Goal: Obtain resource: Download file/media

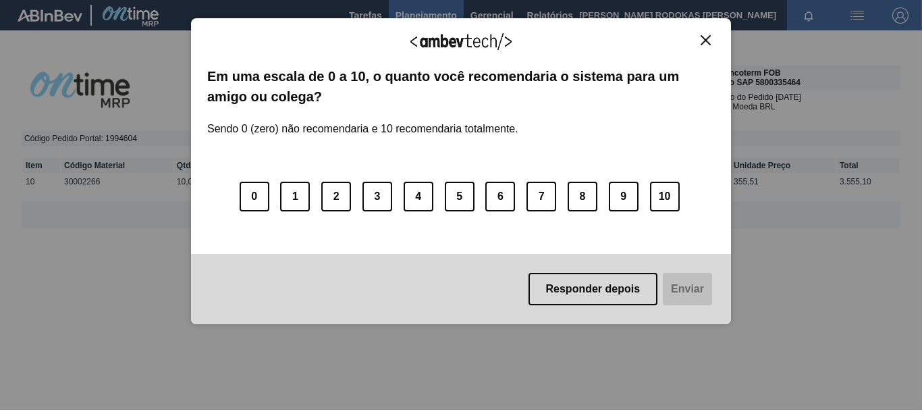
click at [706, 41] on img "Close" at bounding box center [705, 40] width 10 height 10
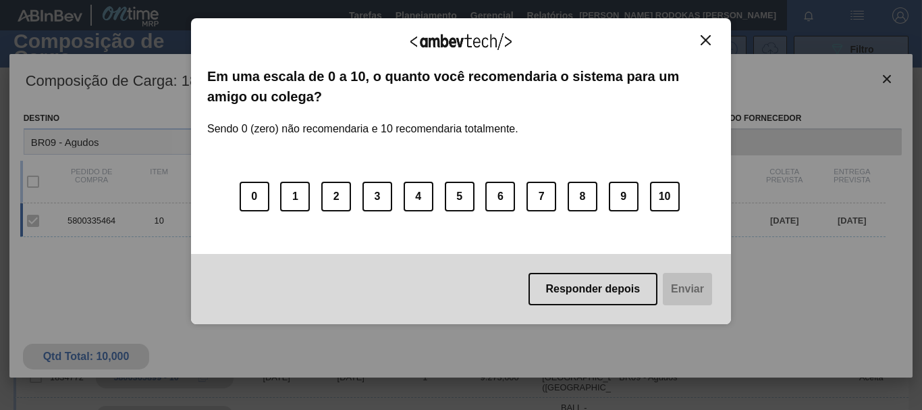
scroll to position [97, 0]
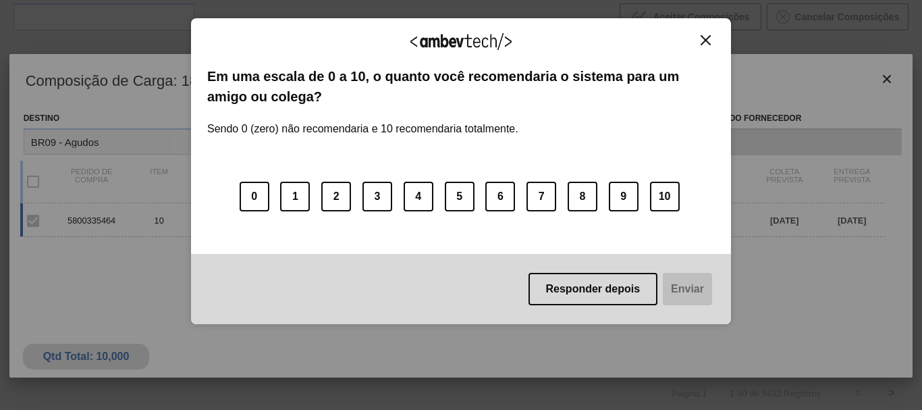
click at [701, 35] on img "Close" at bounding box center [705, 40] width 10 height 10
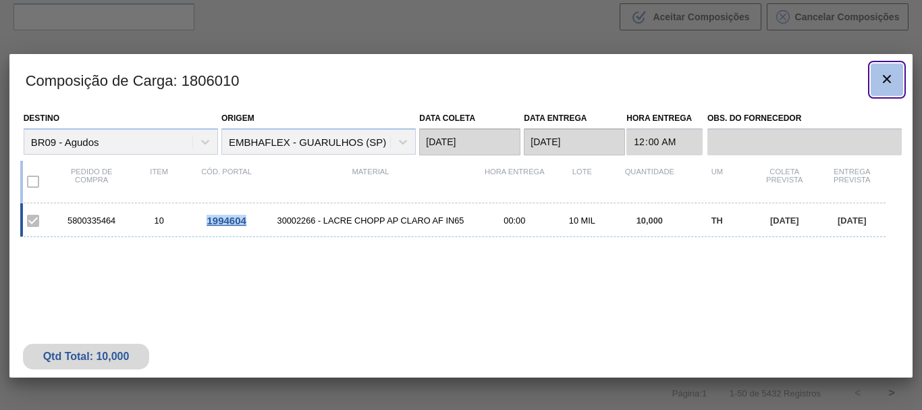
click at [887, 78] on icon "botão de ícone" at bounding box center [887, 79] width 8 height 8
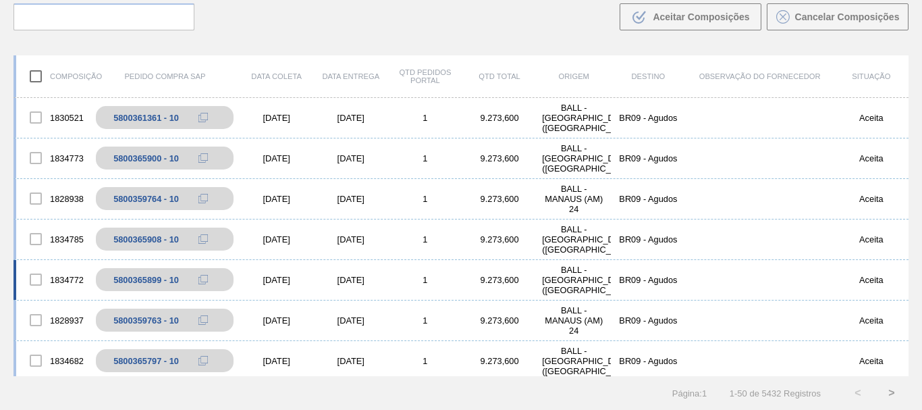
scroll to position [0, 0]
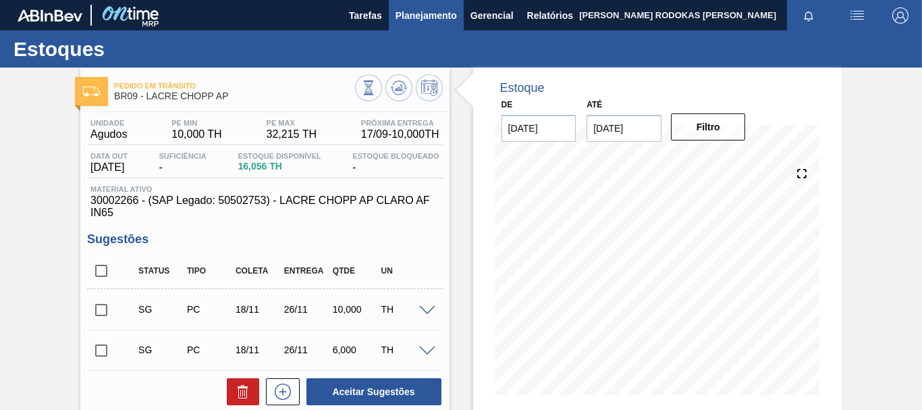
click at [450, 19] on span "Planejamento" at bounding box center [425, 15] width 61 height 16
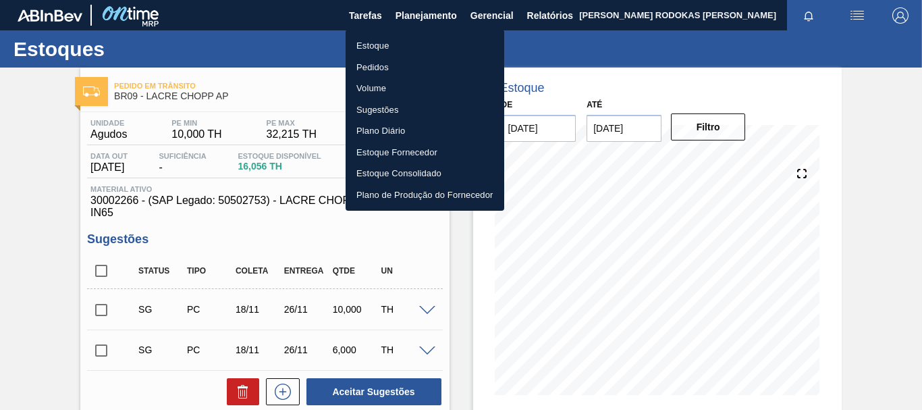
click at [451, 37] on li "Estoque" at bounding box center [425, 46] width 159 height 22
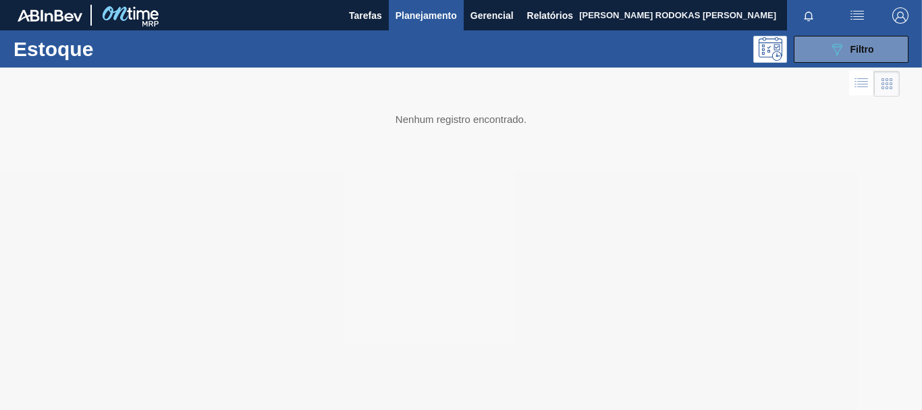
click at [810, 66] on div "Estoque 089F7B8B-B2A5-4AFE-B5C0-19BA573D28AC Filtro" at bounding box center [461, 48] width 922 height 37
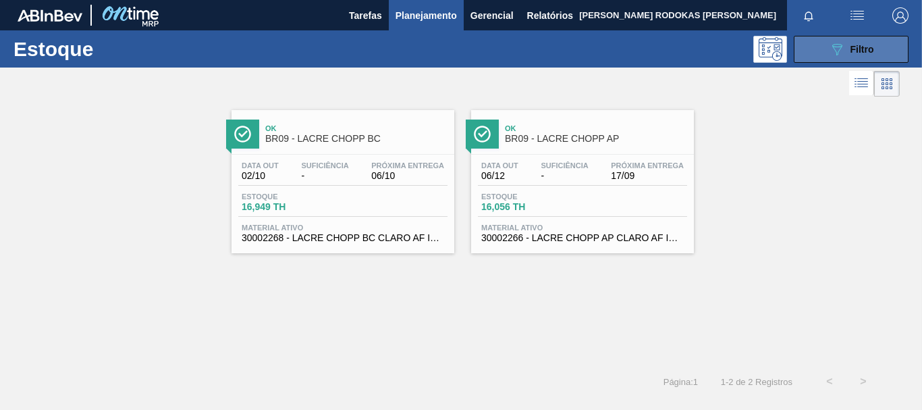
click at [820, 53] on button "089F7B8B-B2A5-4AFE-B5C0-19BA573D28AC Filtro" at bounding box center [851, 49] width 115 height 27
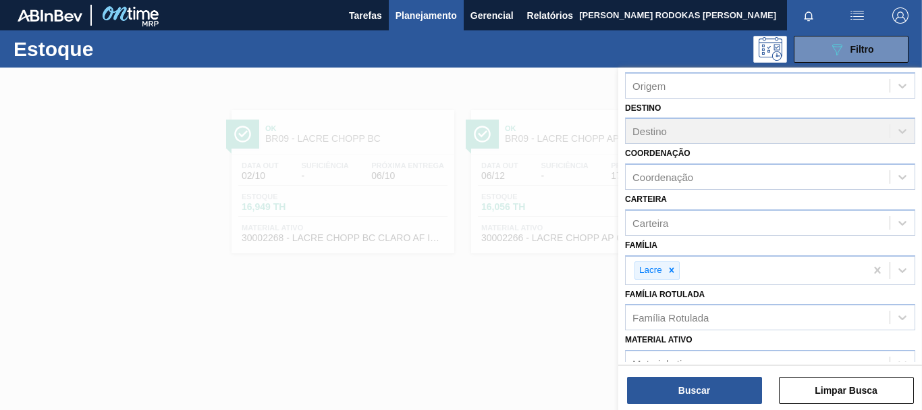
scroll to position [202, 0]
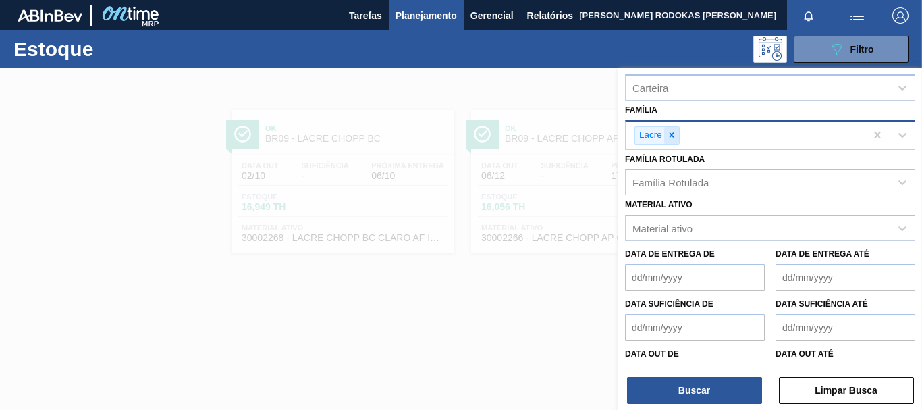
click at [673, 134] on icon at bounding box center [671, 135] width 5 height 5
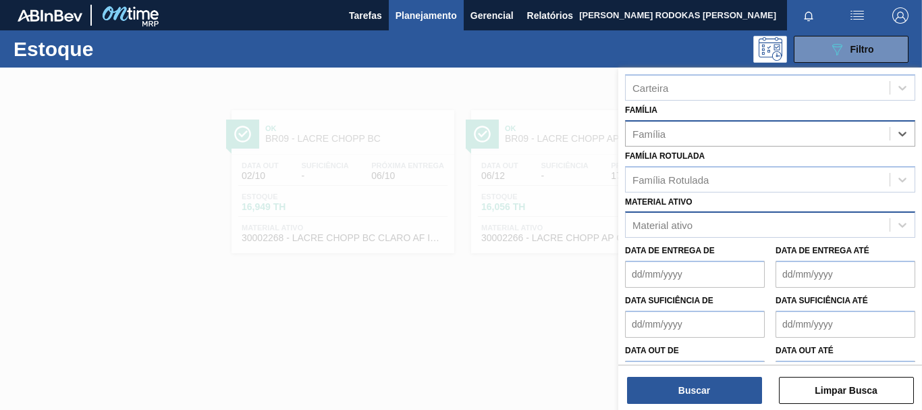
click at [649, 227] on div "Material ativo" at bounding box center [662, 224] width 60 height 11
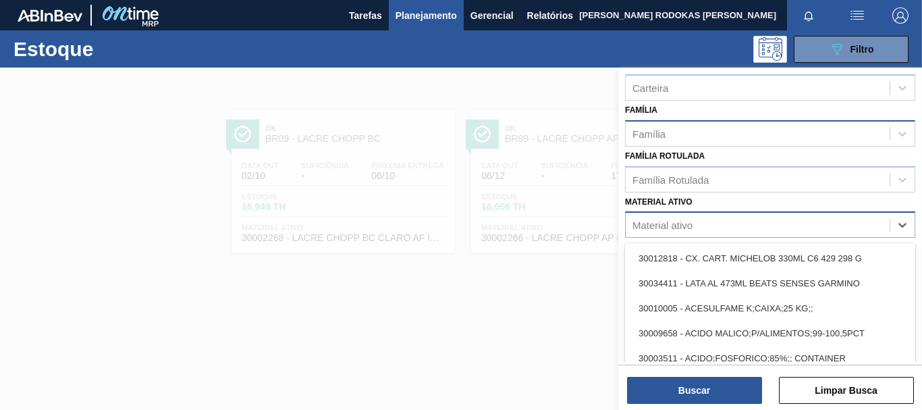
paste ativo "30002598"
type ativo "30002598"
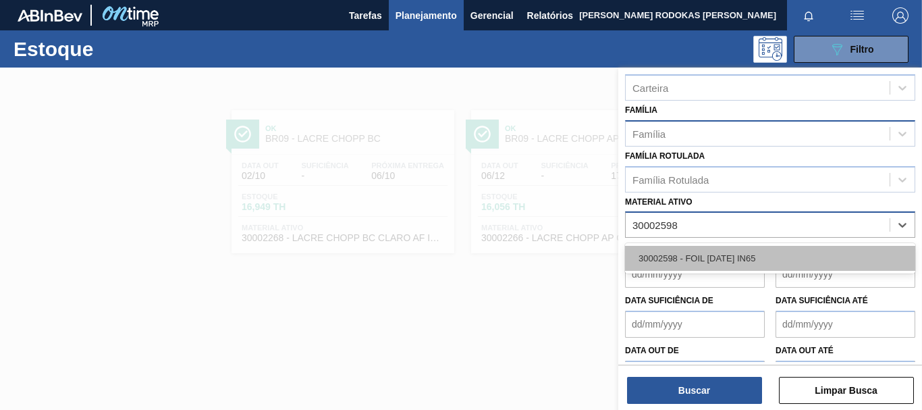
click at [695, 246] on div "30002598 - FOIL [DATE] IN65" at bounding box center [770, 258] width 290 height 25
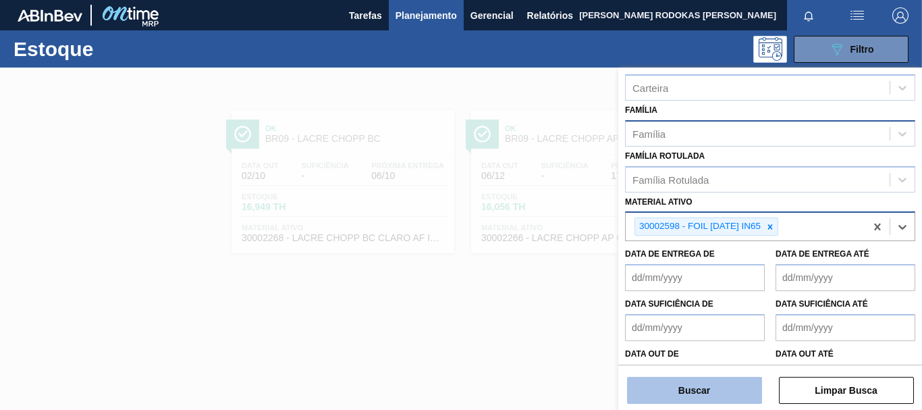
click at [698, 386] on button "Buscar" at bounding box center [694, 390] width 135 height 27
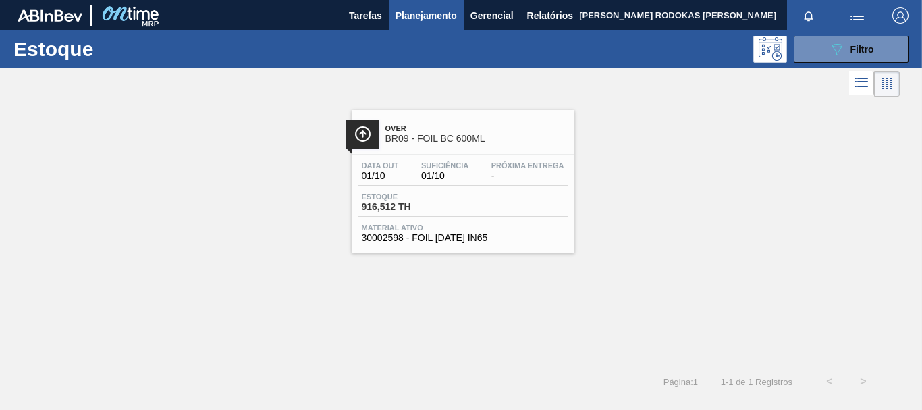
click at [475, 182] on div "Data out 01/10 Suficiência 01/10 Próxima Entrega -" at bounding box center [462, 173] width 209 height 24
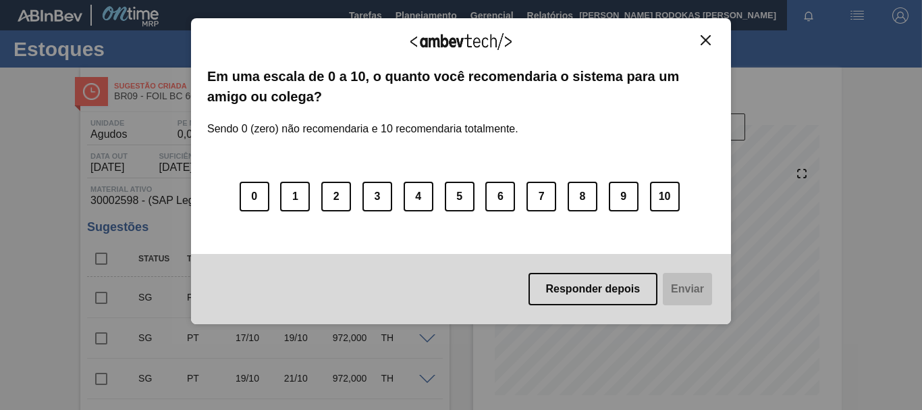
click at [714, 53] on div "Agradecemos seu feedback!" at bounding box center [460, 50] width 507 height 32
click at [712, 43] on button "Close" at bounding box center [705, 39] width 18 height 11
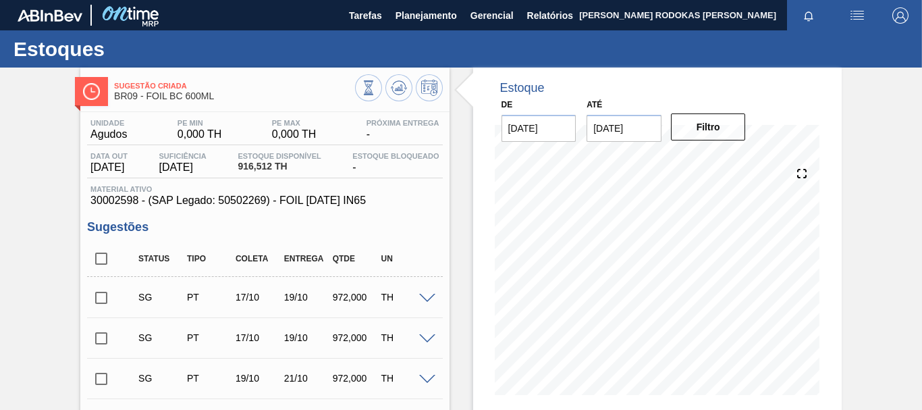
scroll to position [67, 0]
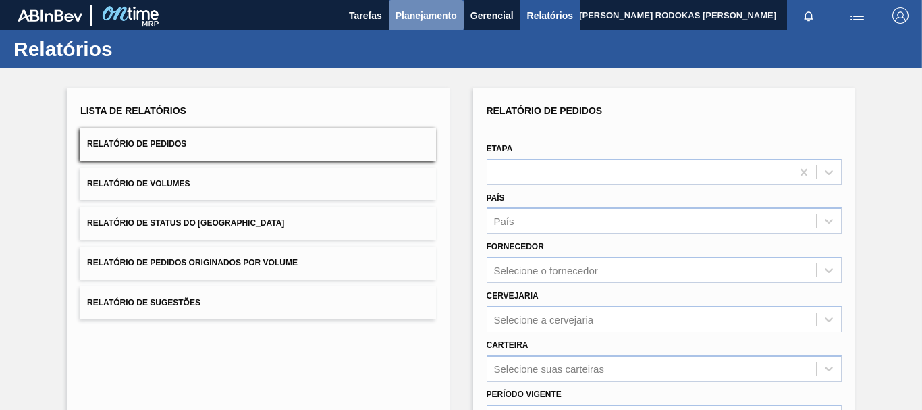
click at [412, 9] on span "Planejamento" at bounding box center [425, 15] width 61 height 16
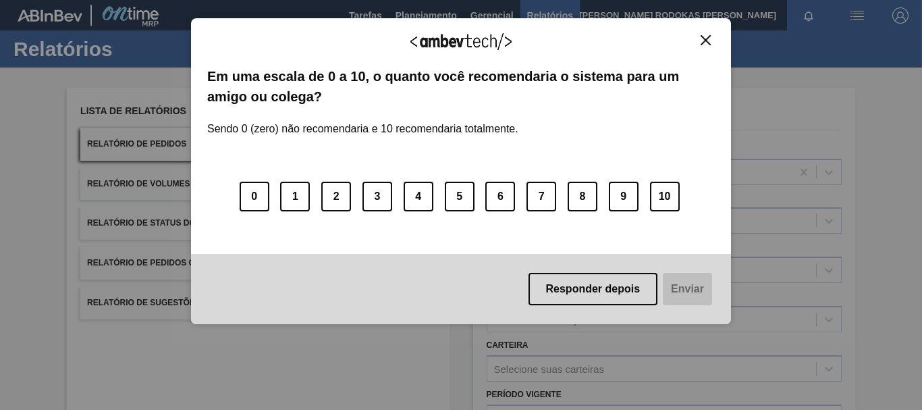
click at [716, 39] on div "Agradecemos seu feedback! Em uma escala de 0 a 10, o quanto você recomendaria o…" at bounding box center [461, 171] width 540 height 306
click at [703, 36] on img "Close" at bounding box center [705, 40] width 10 height 10
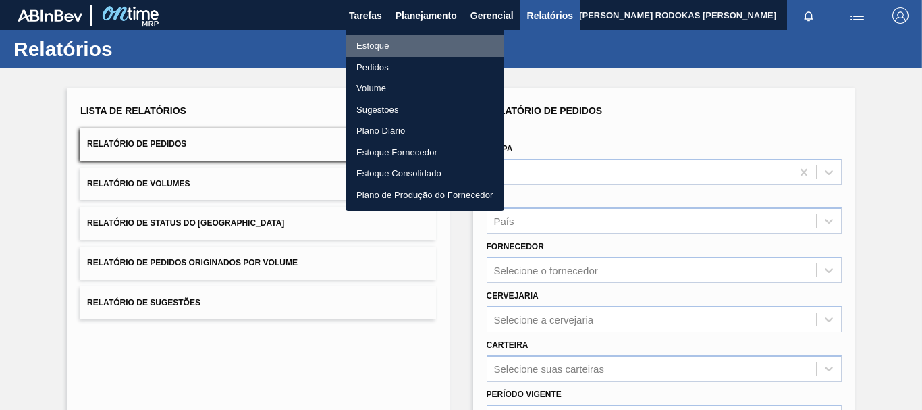
click at [373, 48] on li "Estoque" at bounding box center [425, 46] width 159 height 22
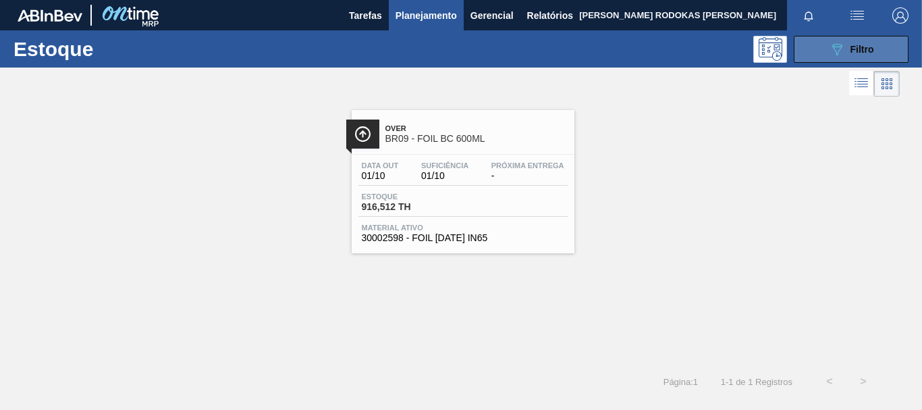
click at [857, 50] on span "Filtro" at bounding box center [862, 49] width 24 height 11
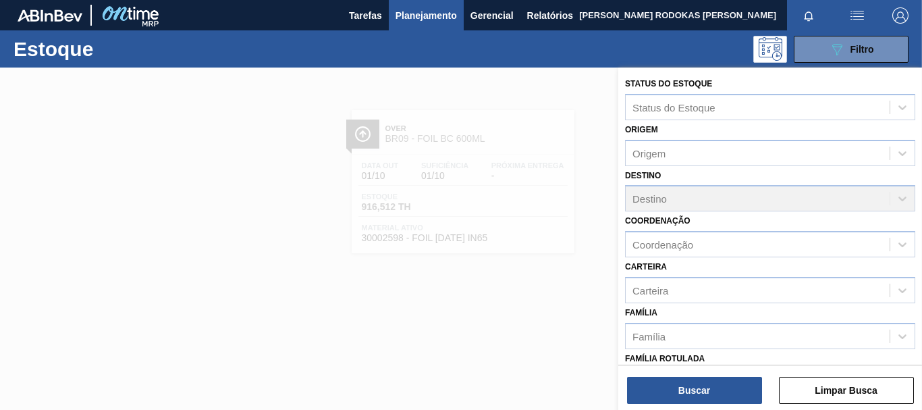
scroll to position [202, 0]
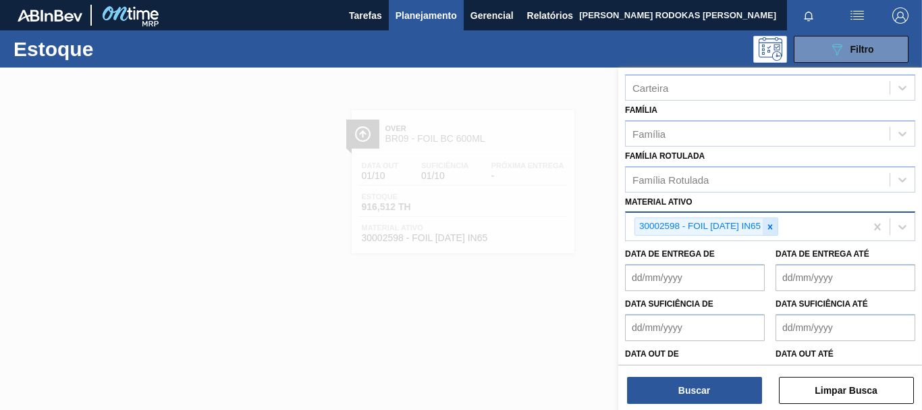
click at [768, 229] on icon at bounding box center [769, 226] width 9 height 9
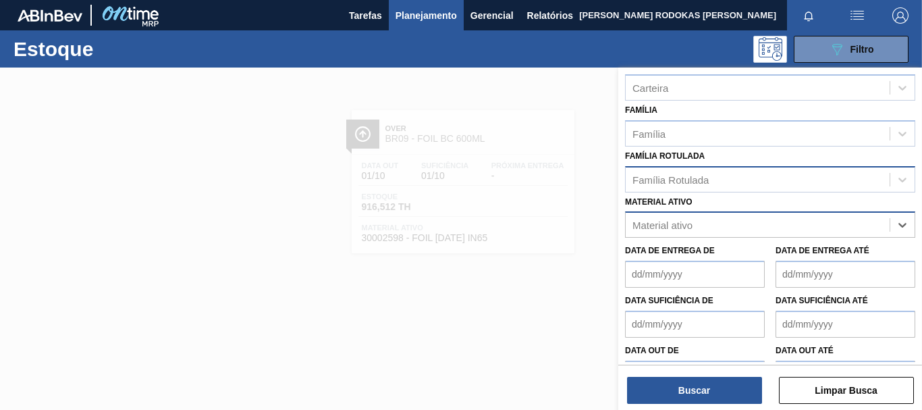
click at [673, 171] on div "Família Rotulada" at bounding box center [758, 179] width 264 height 20
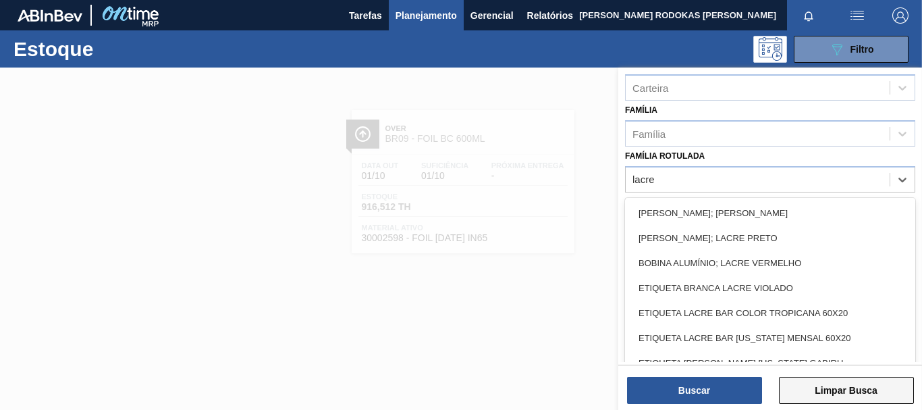
type Rotulada "lacre"
click at [804, 397] on button "Limpar Busca" at bounding box center [846, 390] width 135 height 27
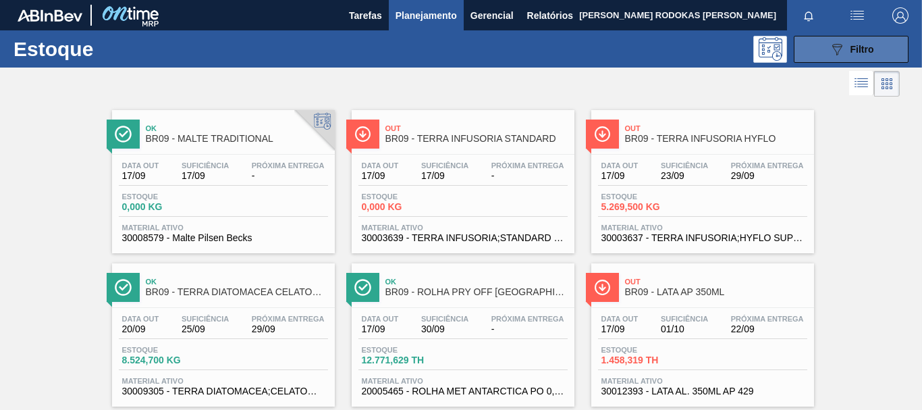
click at [844, 44] on div "089F7B8B-B2A5-4AFE-B5C0-19BA573D28AC Filtro" at bounding box center [851, 49] width 45 height 16
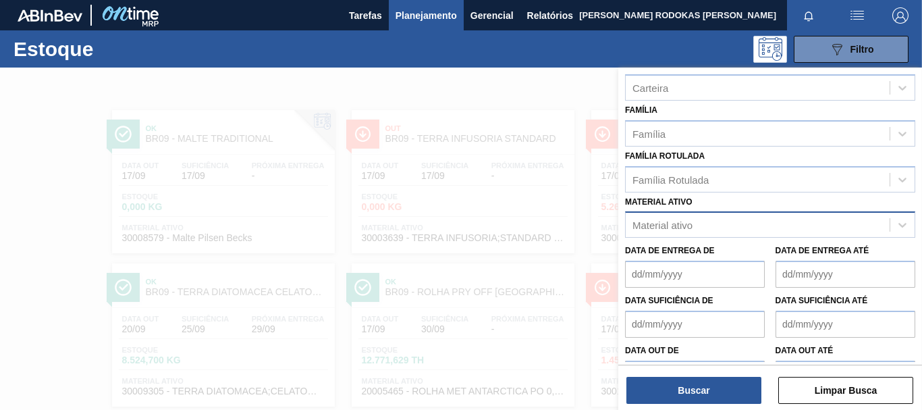
click at [649, 223] on div "Material ativo" at bounding box center [662, 224] width 60 height 11
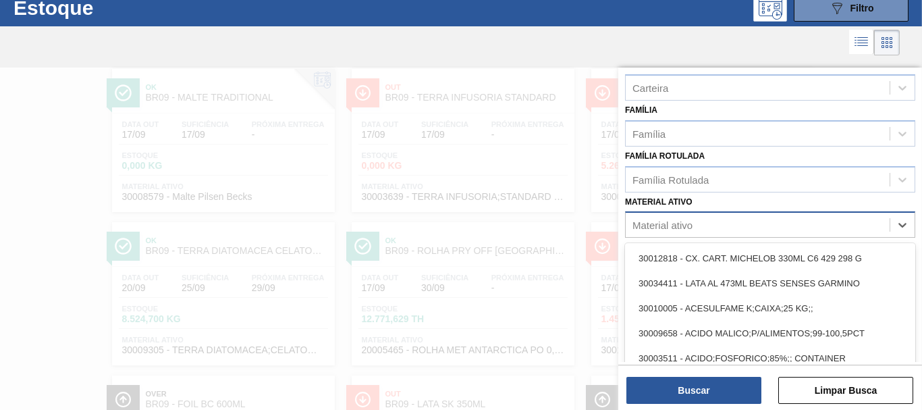
scroll to position [41, 0]
paste ativo "30002266"
type ativo "30002266"
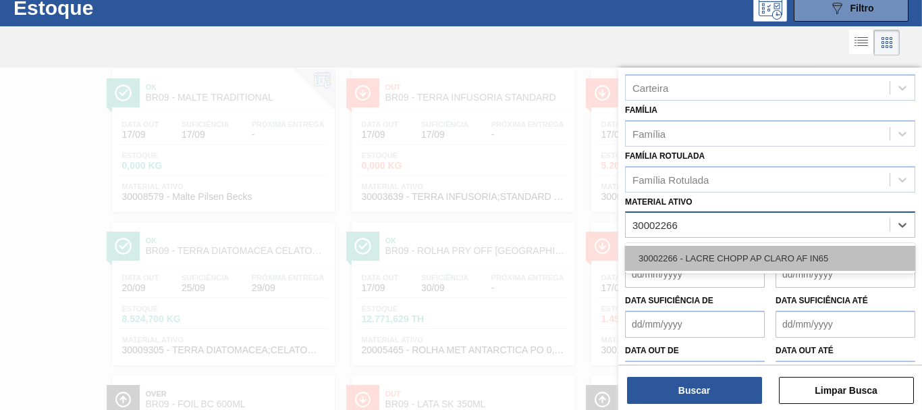
click at [673, 267] on div "30002266 - LACRE CHOPP AP CLARO AF IN65" at bounding box center [770, 258] width 290 height 25
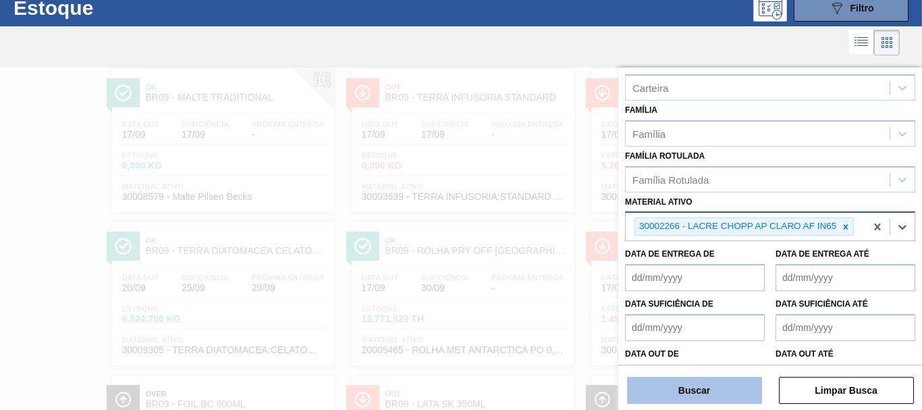
click at [689, 390] on button "Buscar" at bounding box center [694, 390] width 135 height 27
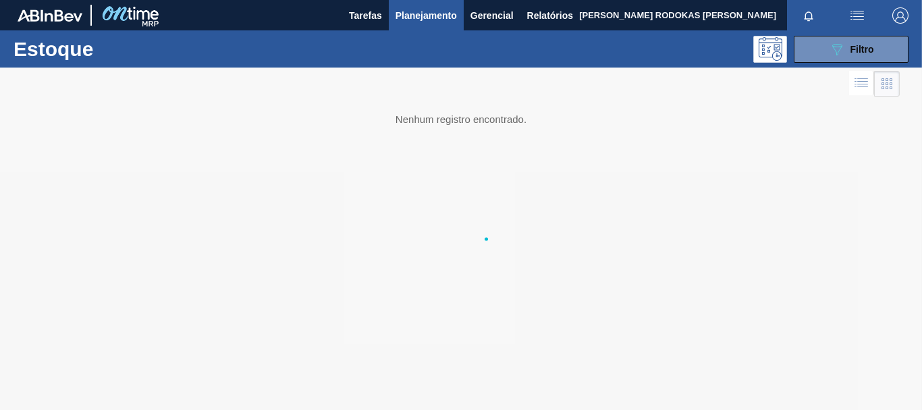
scroll to position [0, 0]
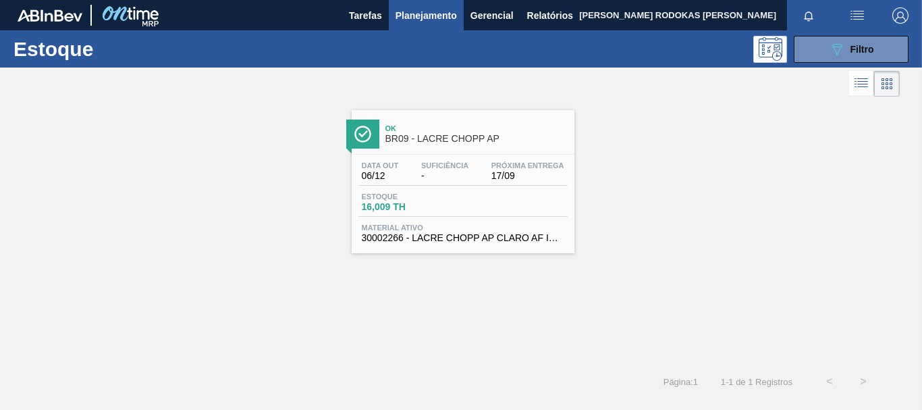
click at [543, 233] on span "30002266 - LACRE CHOPP AP CLARO AF IN65" at bounding box center [463, 238] width 202 height 10
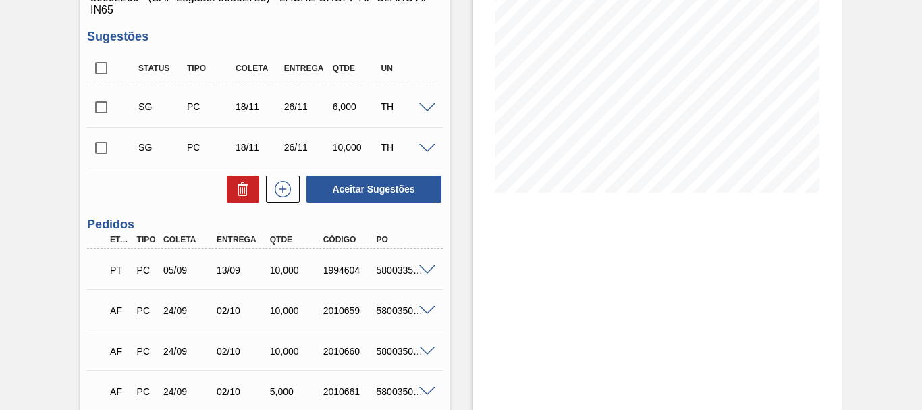
scroll to position [270, 0]
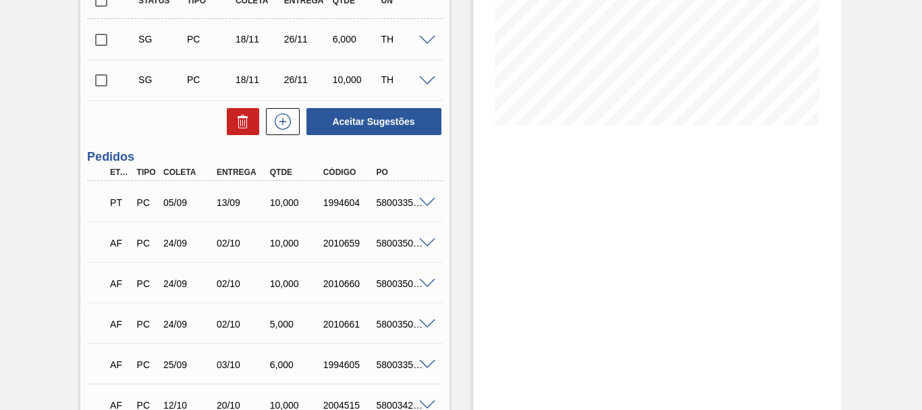
click at [419, 203] on span at bounding box center [427, 203] width 16 height 10
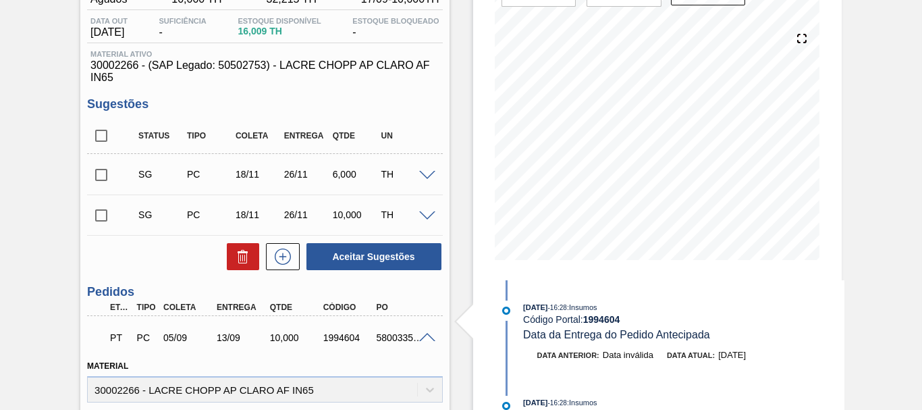
scroll to position [0, 0]
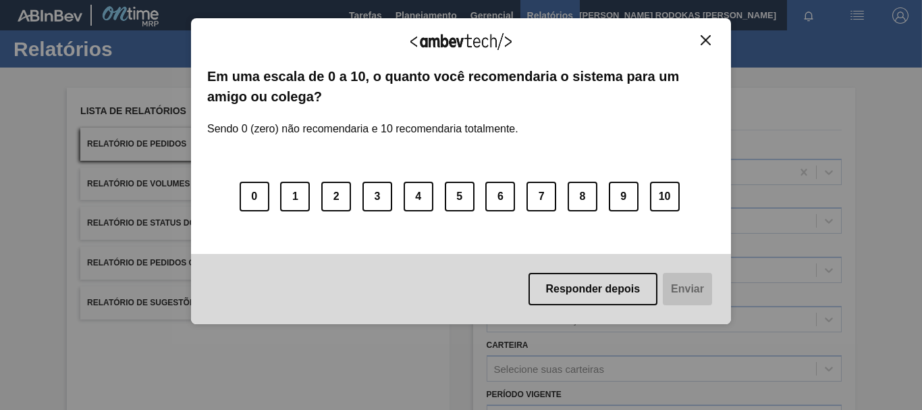
click at [714, 40] on button "Close" at bounding box center [705, 39] width 18 height 11
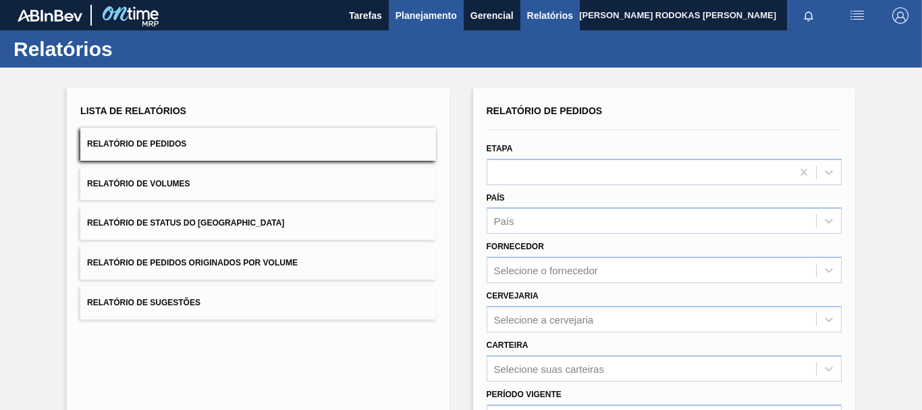
click at [451, 6] on button "Planejamento" at bounding box center [426, 15] width 75 height 30
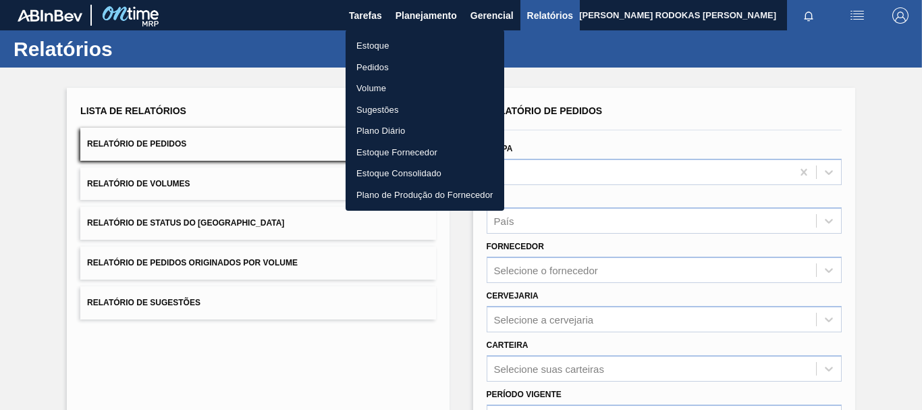
click at [382, 38] on li "Estoque" at bounding box center [425, 46] width 159 height 22
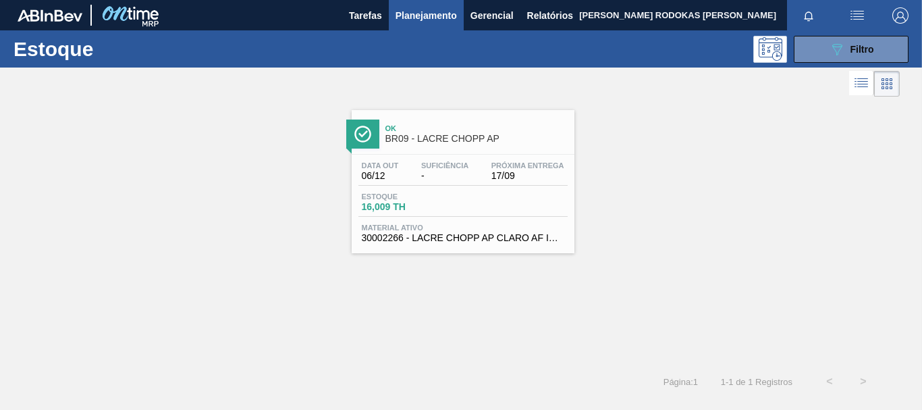
click at [478, 228] on span "Material ativo" at bounding box center [463, 227] width 202 height 8
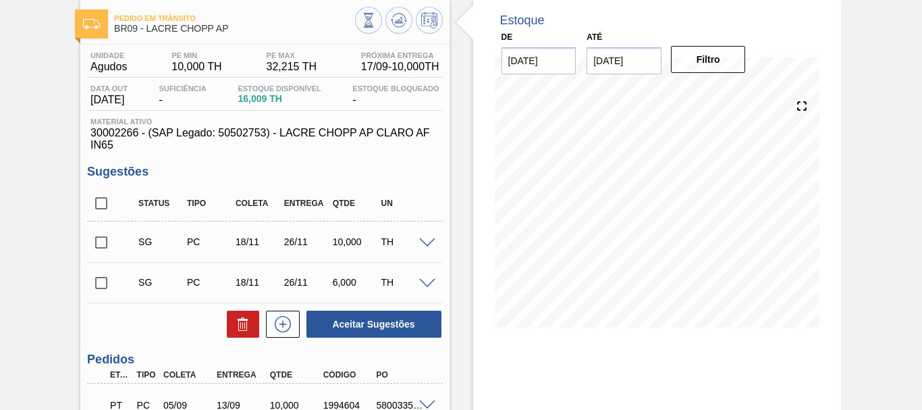
scroll to position [135, 0]
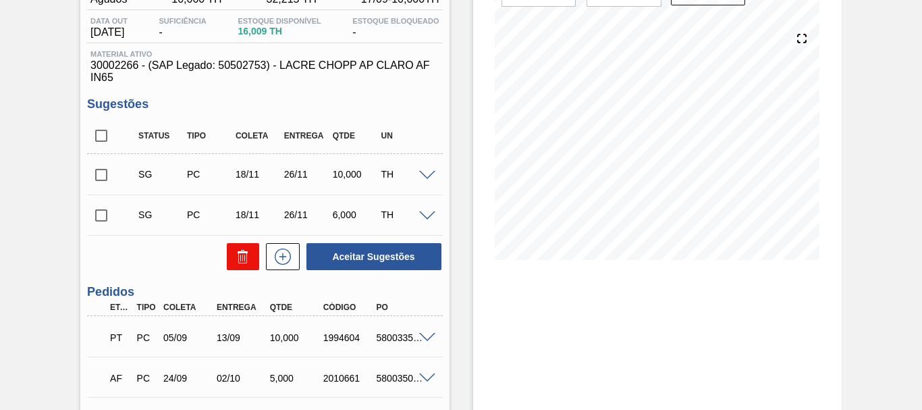
click at [244, 258] on icon at bounding box center [244, 257] width 1 height 7
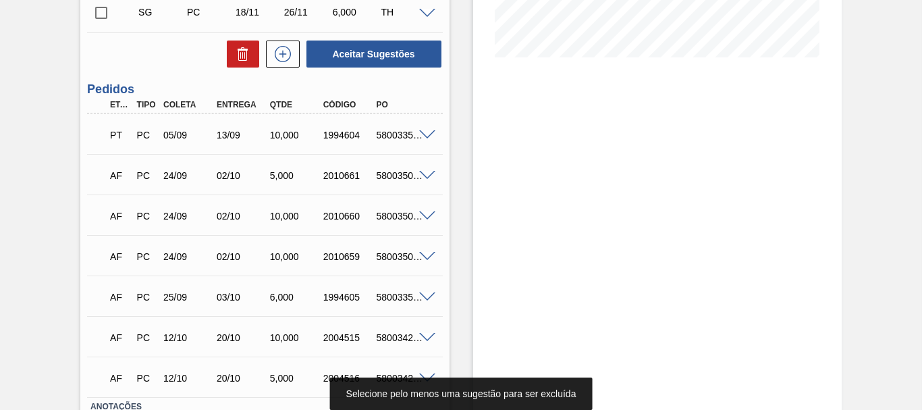
scroll to position [405, 0]
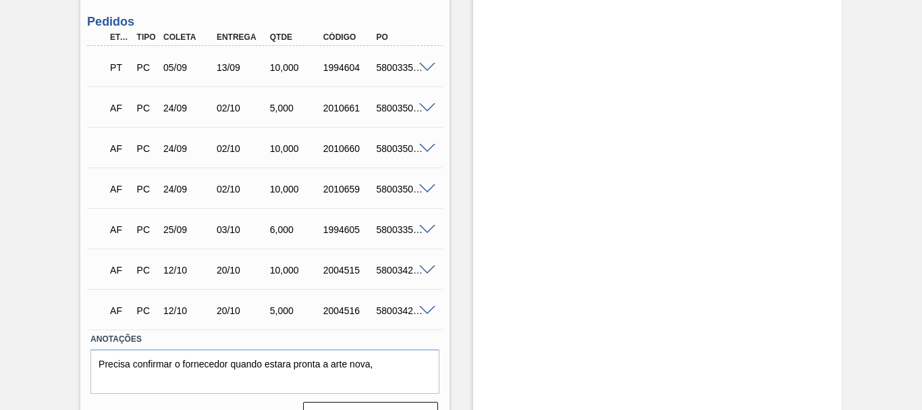
click at [104, 72] on div "PT" at bounding box center [114, 68] width 26 height 30
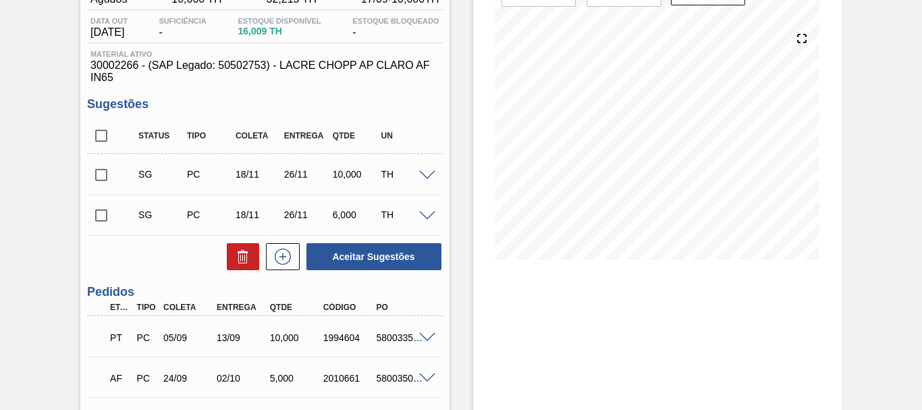
scroll to position [0, 0]
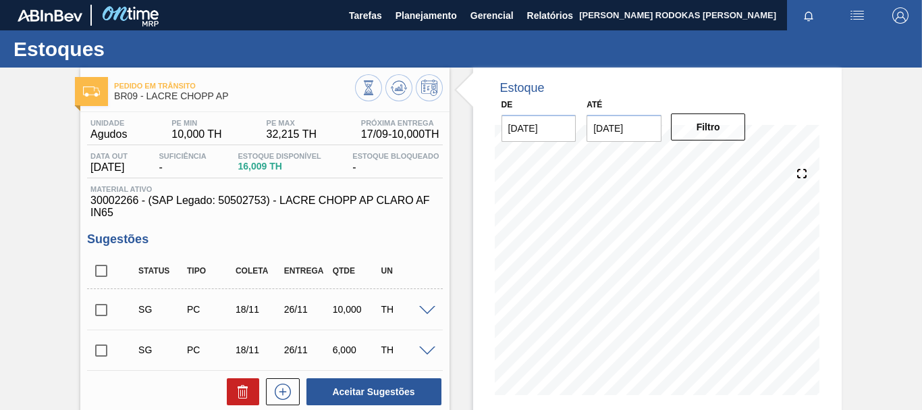
click at [287, 170] on span "16,009 TH" at bounding box center [279, 166] width 83 height 10
click at [269, 165] on span "16,009 TH" at bounding box center [279, 166] width 83 height 10
click at [801, 171] on icon at bounding box center [801, 173] width 19 height 19
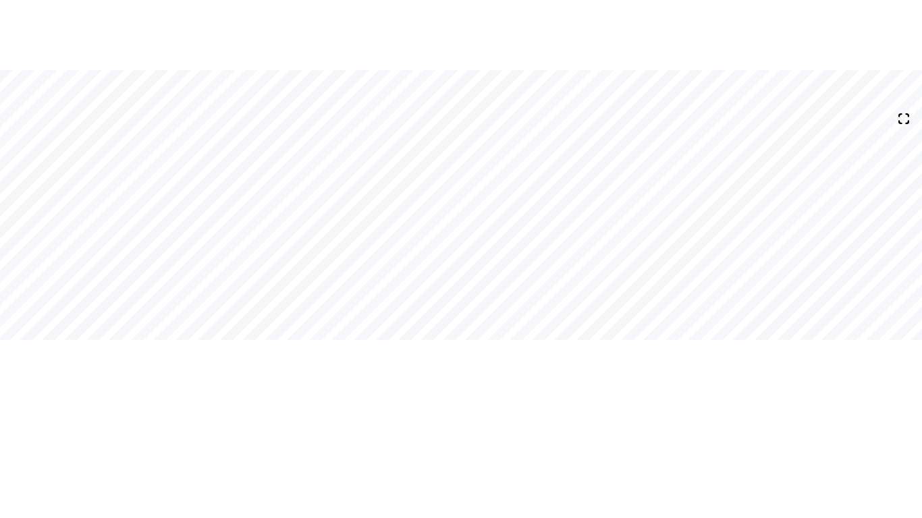
click at [915, 113] on div at bounding box center [903, 118] width 26 height 26
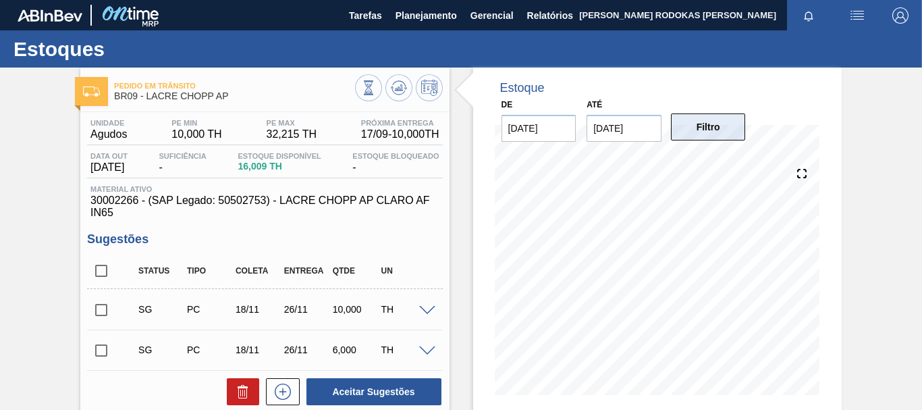
click at [676, 131] on button "Filtro" at bounding box center [708, 126] width 75 height 27
click at [397, 254] on div "Status Tipo Coleta Entrega Qtde UN" at bounding box center [264, 271] width 355 height 36
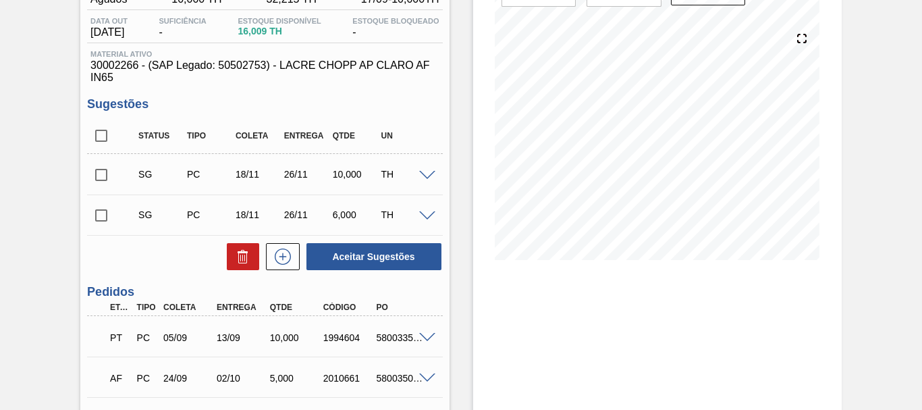
scroll to position [202, 0]
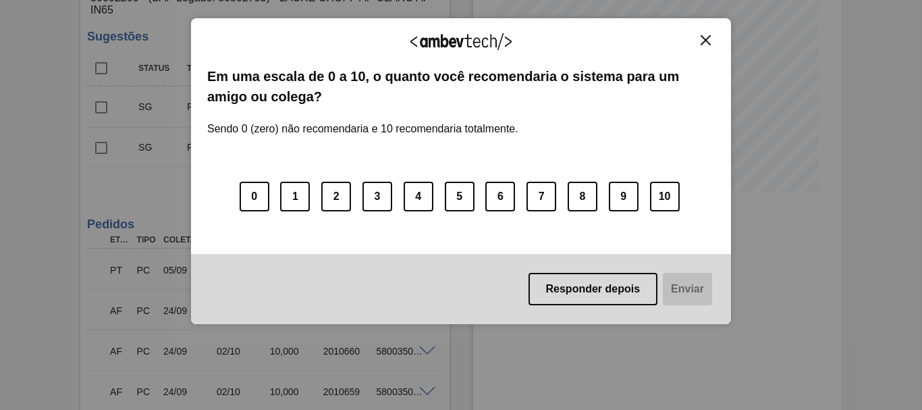
click at [715, 39] on div "Agradecemos seu feedback! Em uma escala de 0 a 10, o quanto você recomendaria o…" at bounding box center [461, 171] width 540 height 306
click at [711, 41] on button "Close" at bounding box center [705, 39] width 18 height 11
click at [701, 43] on img "Close" at bounding box center [705, 40] width 10 height 10
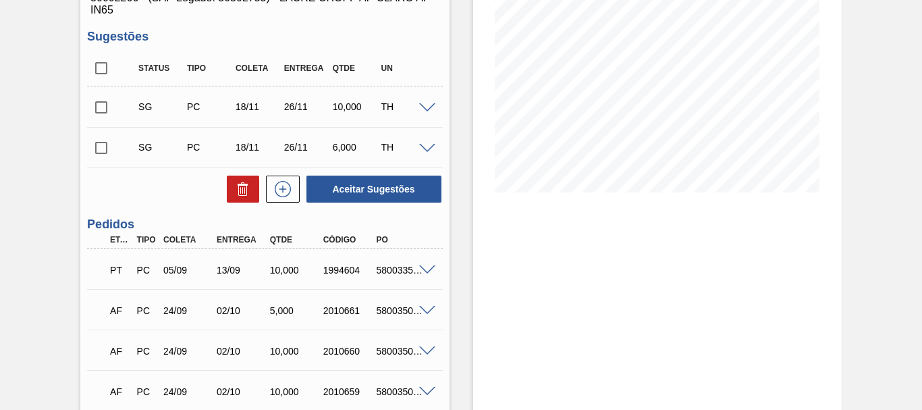
scroll to position [0, 0]
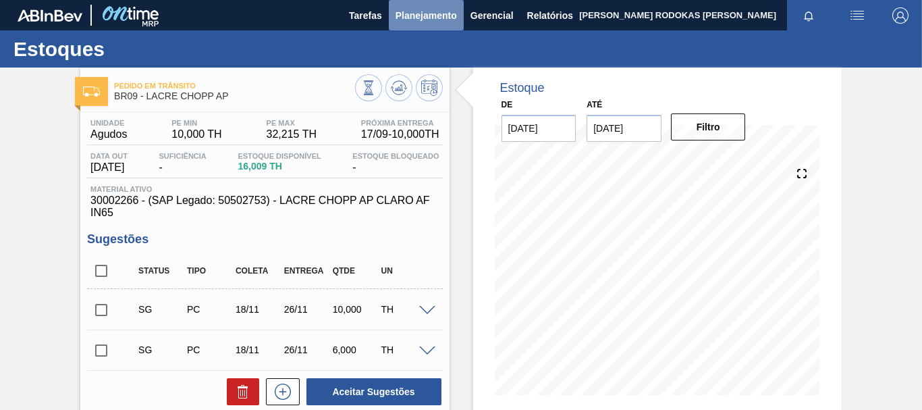
click at [408, 22] on span "Planejamento" at bounding box center [425, 15] width 61 height 16
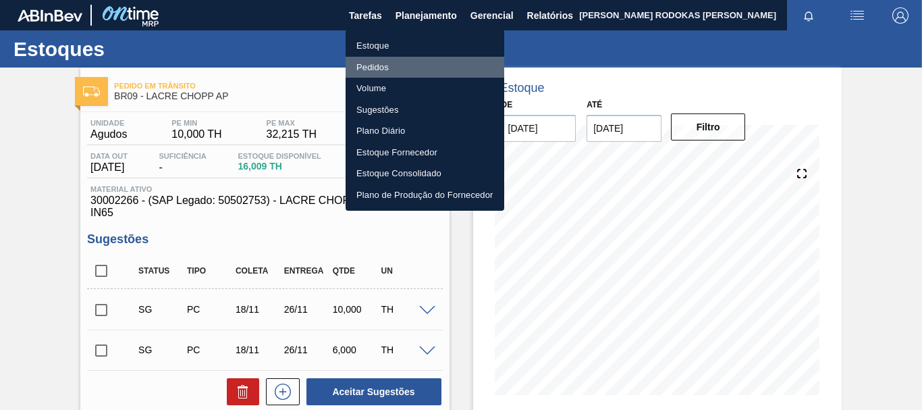
click at [397, 62] on li "Pedidos" at bounding box center [425, 68] width 159 height 22
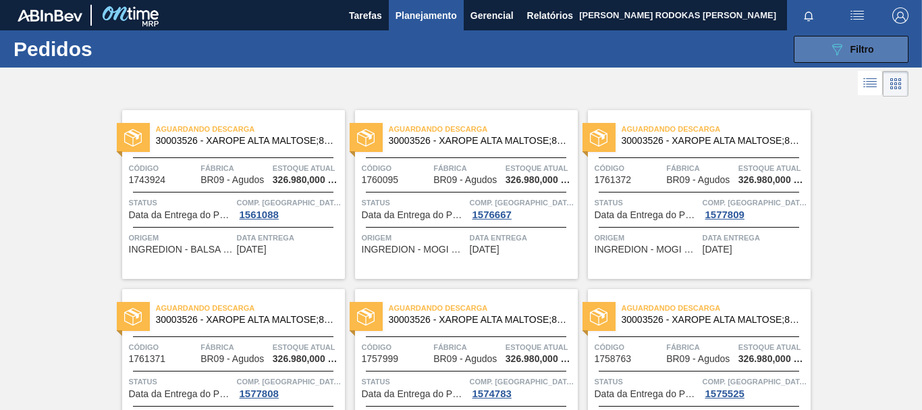
click at [821, 51] on button "089F7B8B-B2A5-4AFE-B5C0-19BA573D28AC Filtro" at bounding box center [851, 49] width 115 height 27
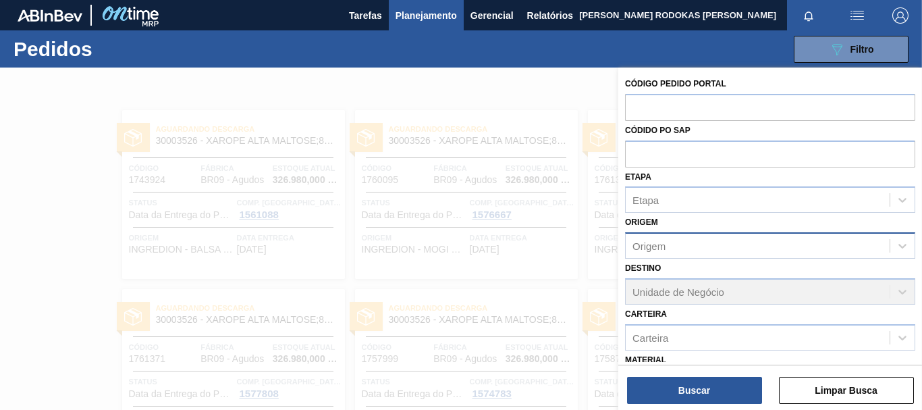
scroll to position [157, 0]
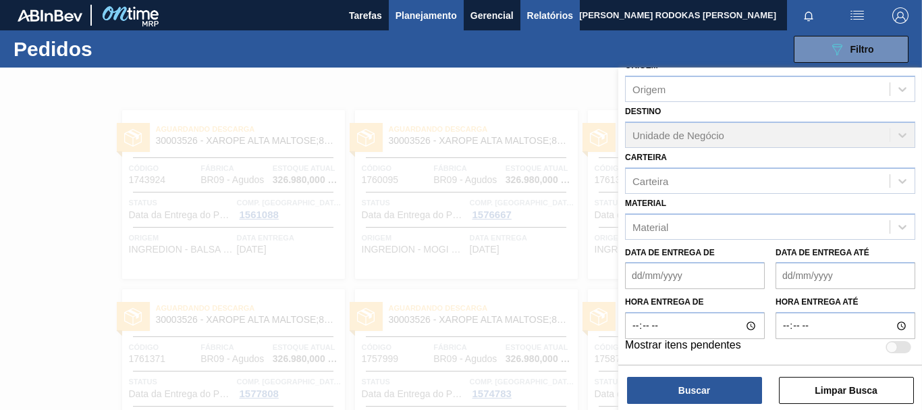
click at [561, 20] on span "Relatórios" at bounding box center [550, 15] width 46 height 16
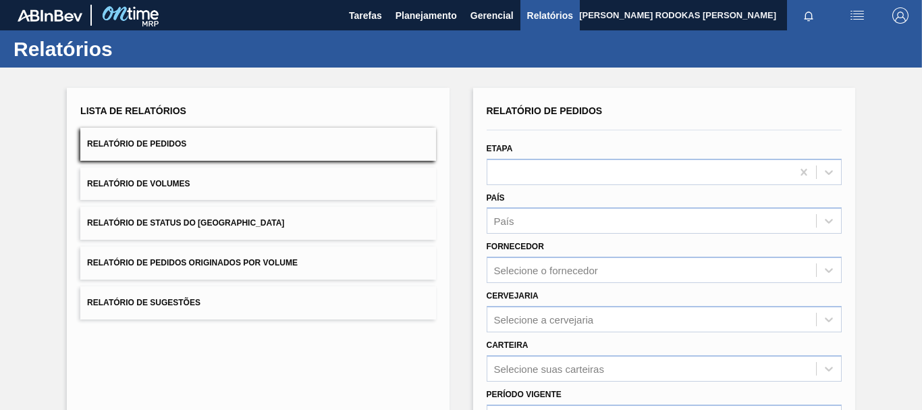
scroll to position [202, 0]
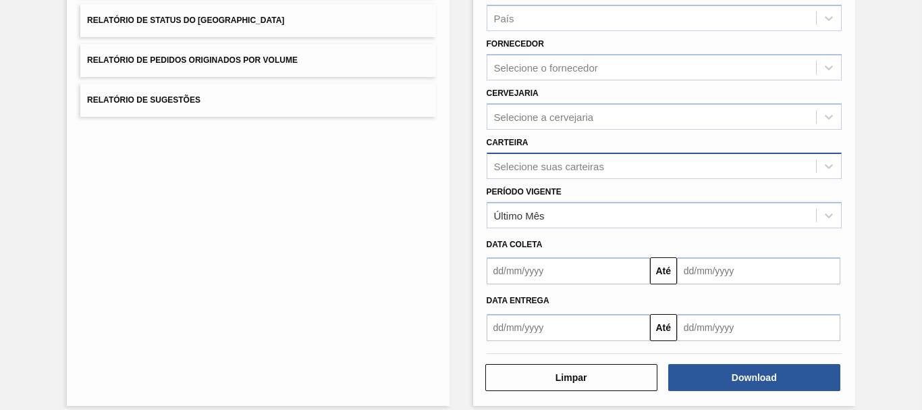
click at [538, 162] on div "Selecione suas carteiras" at bounding box center [549, 165] width 110 height 11
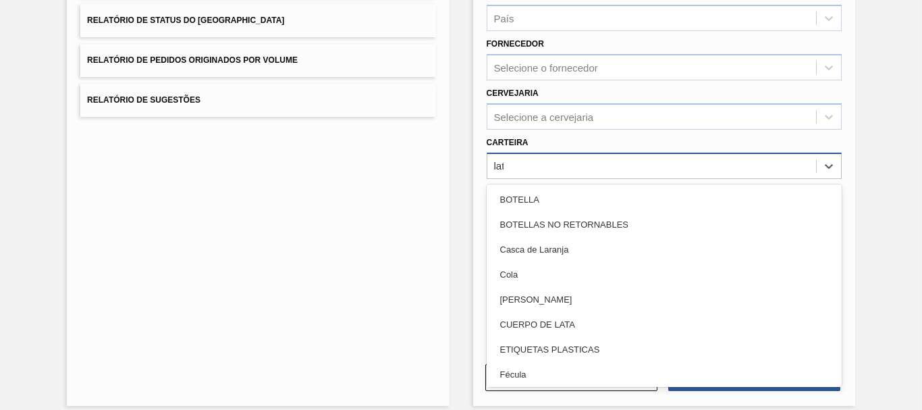
type input "lata"
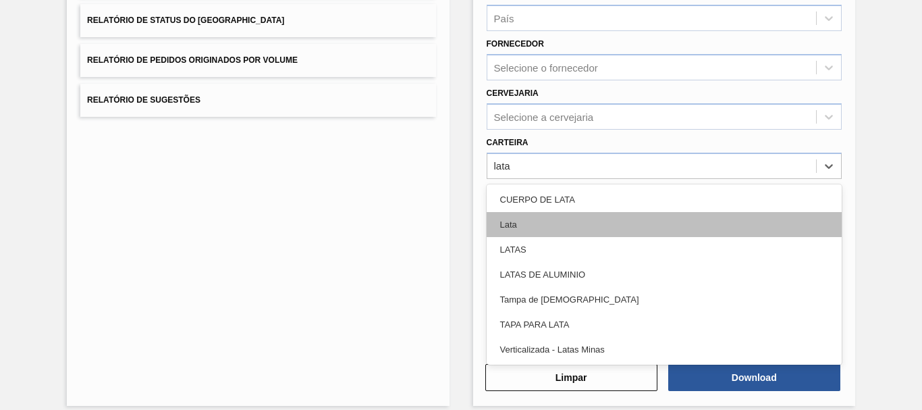
click at [523, 229] on div "Lata" at bounding box center [664, 224] width 355 height 25
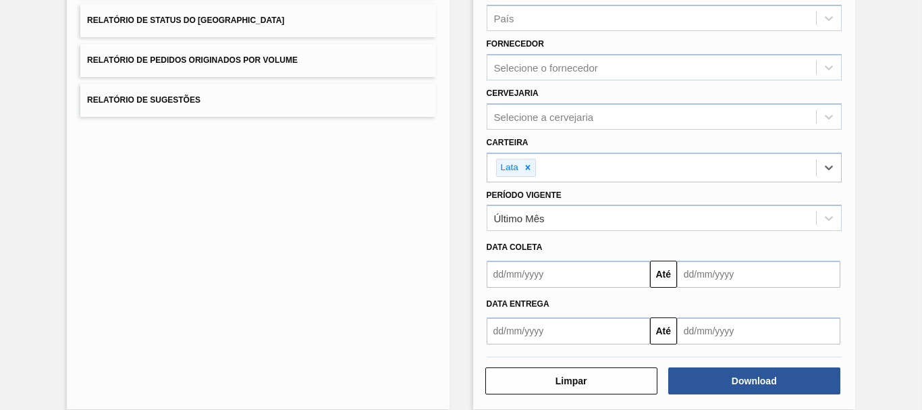
click at [578, 265] on input "text" at bounding box center [568, 273] width 163 height 27
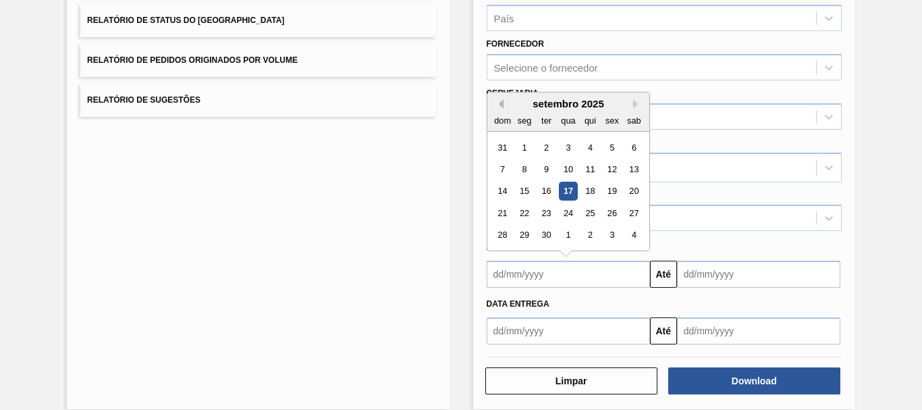
click at [497, 104] on button "Previous Month" at bounding box center [498, 103] width 9 height 9
click at [567, 186] on div "13" at bounding box center [568, 191] width 18 height 18
type input "13/08/2025"
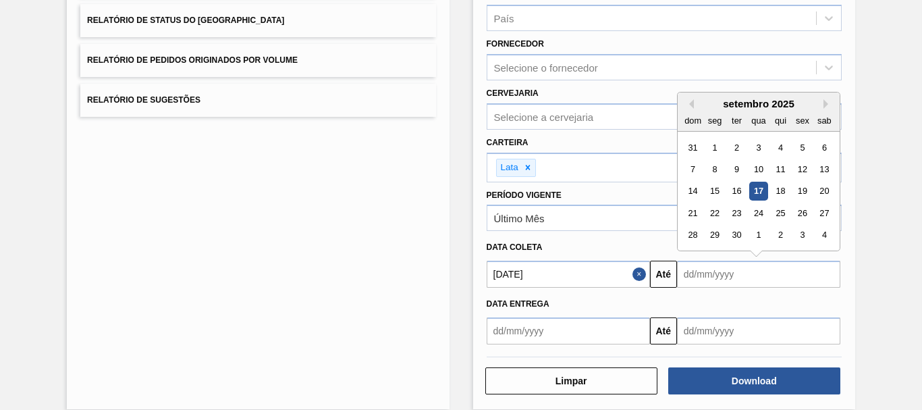
click at [757, 272] on input "text" at bounding box center [758, 273] width 163 height 27
click at [819, 241] on div "4" at bounding box center [824, 235] width 18 height 18
type input "04/10/2025"
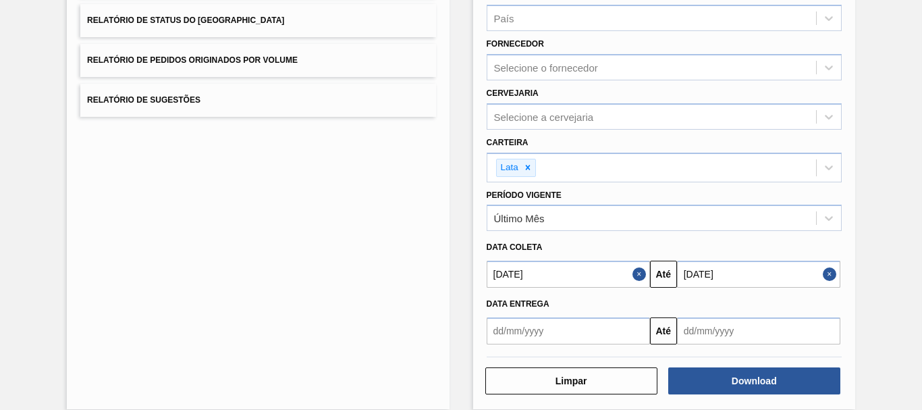
click at [823, 271] on button "Close" at bounding box center [832, 273] width 18 height 27
click at [771, 269] on input "text" at bounding box center [758, 273] width 163 height 27
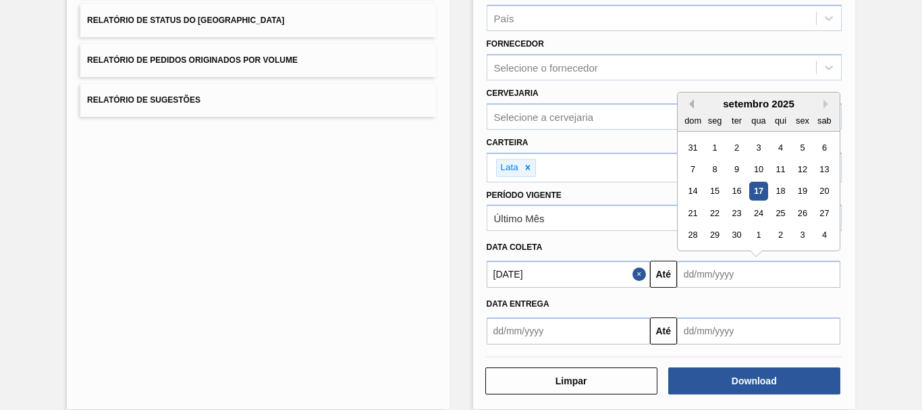
click at [686, 101] on button "Previous Month" at bounding box center [688, 103] width 9 height 9
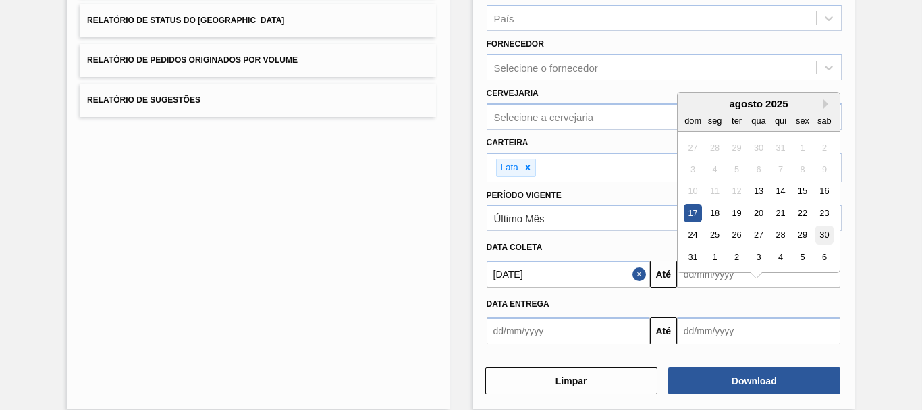
click at [823, 232] on div "30" at bounding box center [824, 235] width 18 height 18
type input "30/08/2025"
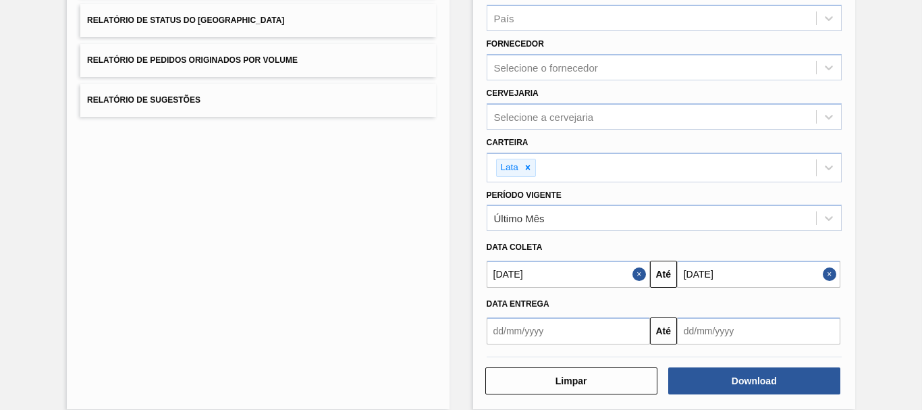
click at [825, 280] on button "Close" at bounding box center [832, 273] width 18 height 27
click at [735, 271] on input "text" at bounding box center [758, 273] width 163 height 27
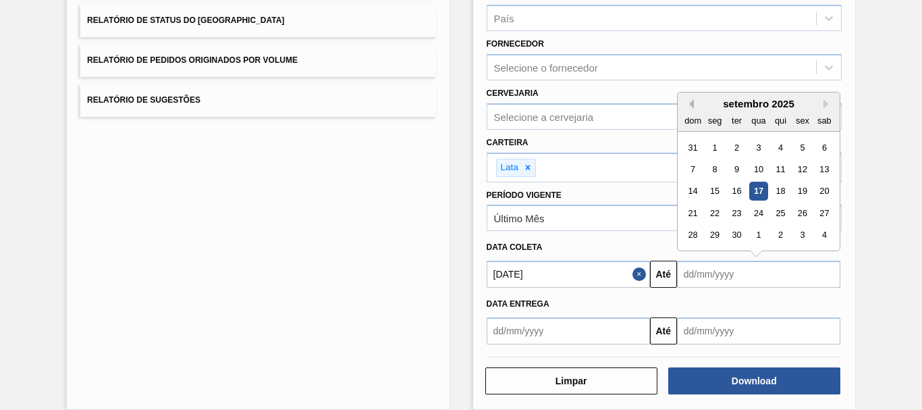
click at [690, 102] on button "Previous Month" at bounding box center [688, 103] width 9 height 9
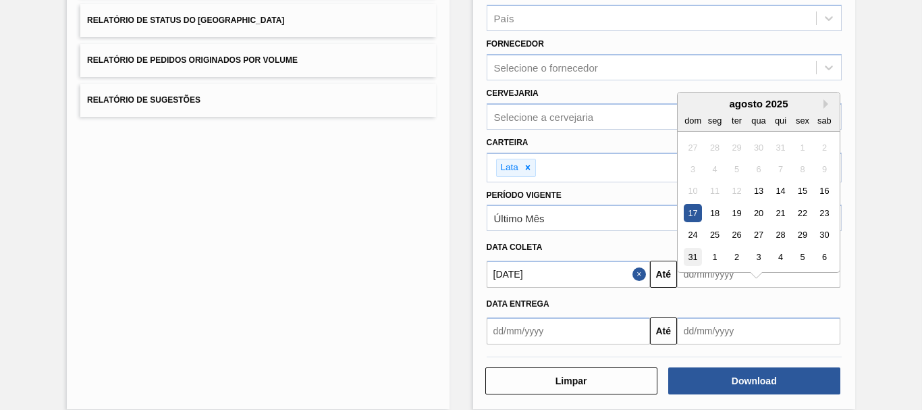
click at [691, 260] on div "31" at bounding box center [693, 257] width 18 height 18
type input "31/08/2025"
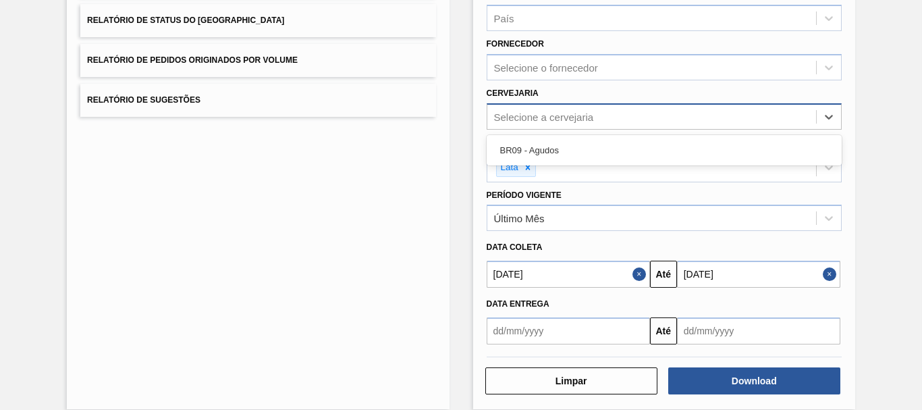
click at [516, 107] on div "Selecione a cervejaria" at bounding box center [651, 117] width 329 height 20
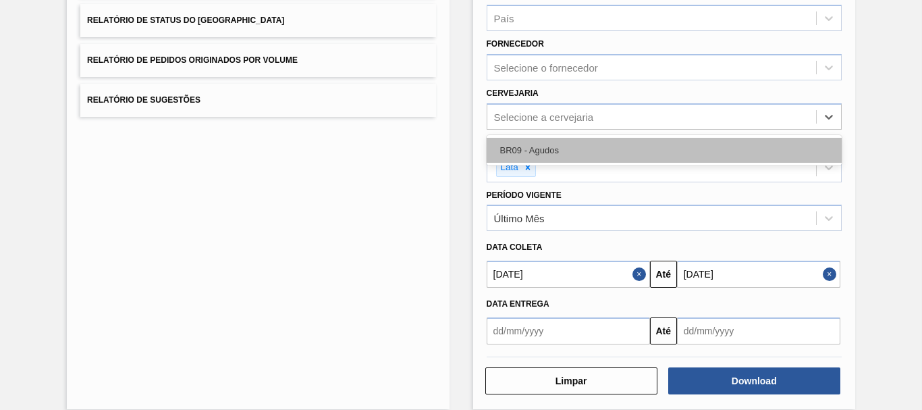
click at [526, 148] on div "BR09 - Agudos" at bounding box center [664, 150] width 355 height 25
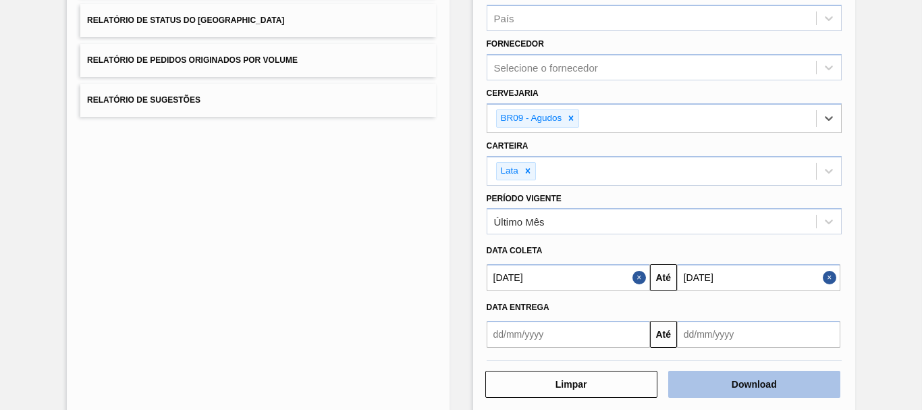
click at [696, 387] on button "Download" at bounding box center [754, 383] width 172 height 27
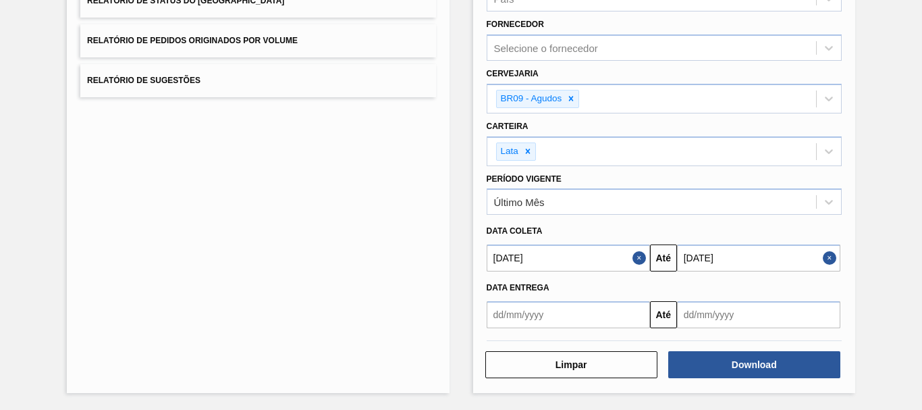
scroll to position [0, 0]
